Goal: Task Accomplishment & Management: Manage account settings

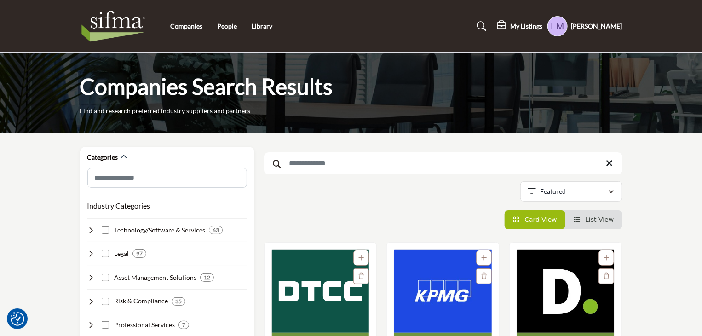
click at [318, 164] on input "Search Keyword" at bounding box center [443, 163] width 359 height 22
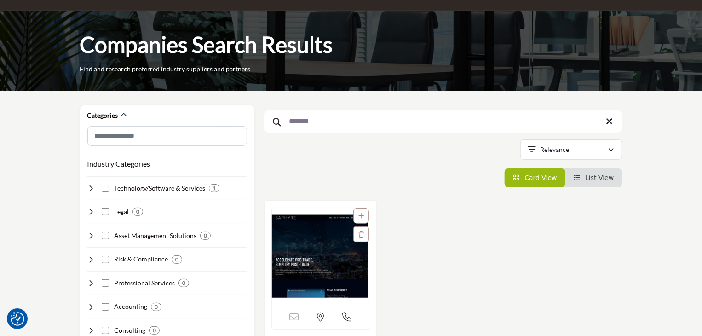
scroll to position [138, 0]
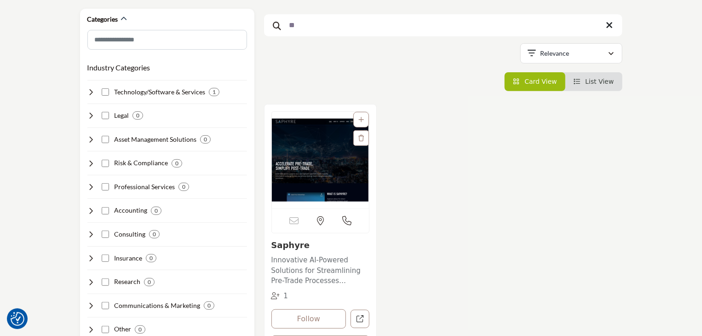
type input "*"
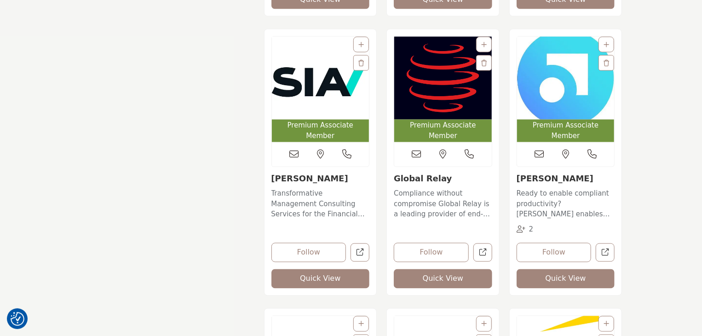
scroll to position [1059, 0]
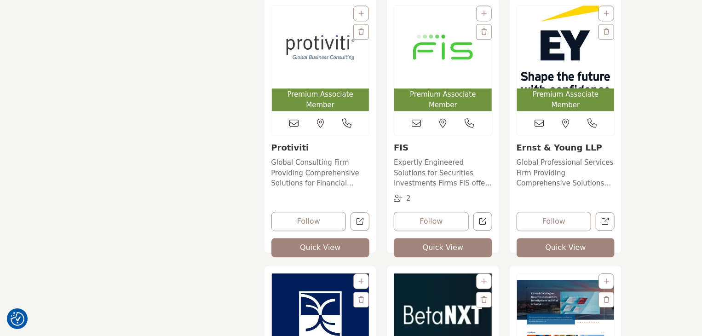
type input "**"
click at [562, 55] on img "Open Listing in new tab" at bounding box center [566, 47] width 98 height 83
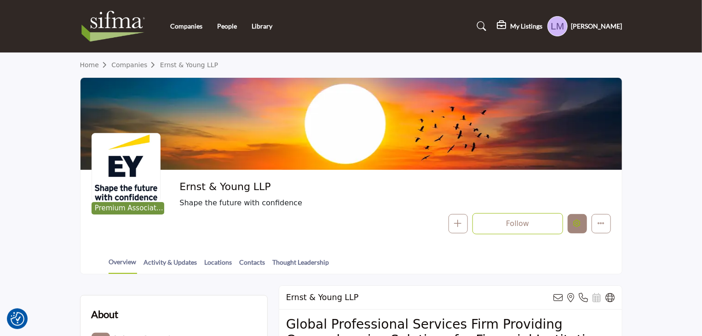
click at [576, 225] on icon "Edit company" at bounding box center [577, 223] width 7 height 7
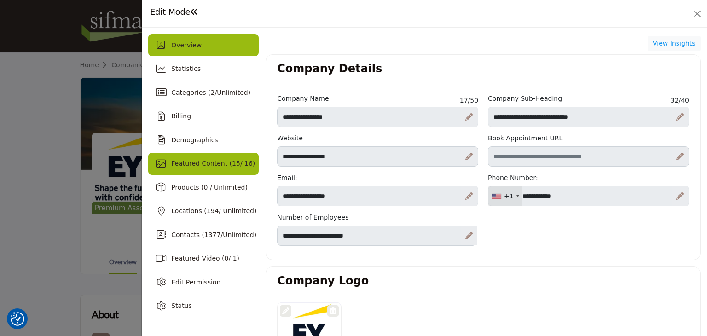
click at [202, 160] on span "Featured Content ( 15 / 16)" at bounding box center [213, 163] width 84 height 7
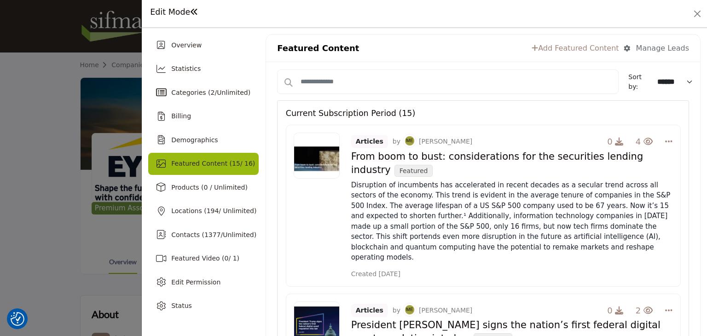
click at [580, 48] on link "Add Featured Content" at bounding box center [575, 48] width 87 height 11
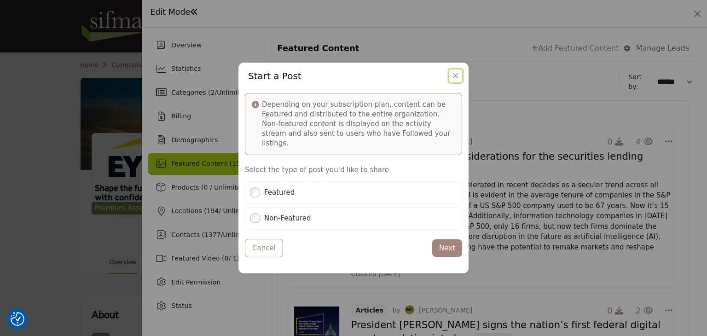
click at [453, 82] on button "Close" at bounding box center [455, 75] width 13 height 13
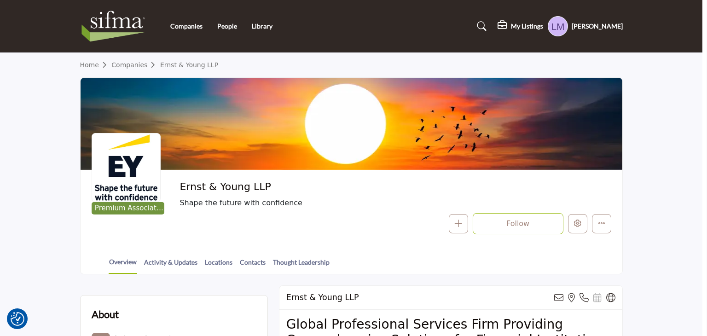
click at [23, 117] on div at bounding box center [353, 168] width 707 height 336
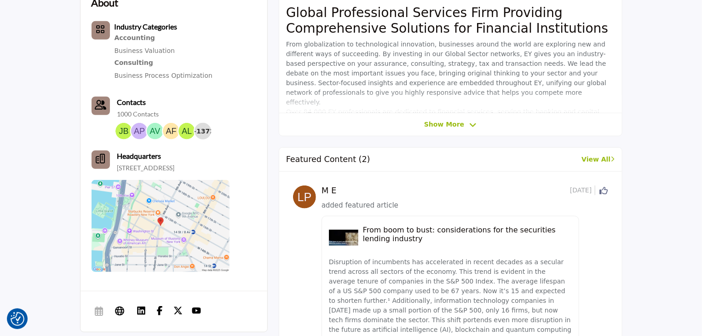
scroll to position [322, 0]
